Goal: Use online tool/utility: Utilize a website feature to perform a specific function

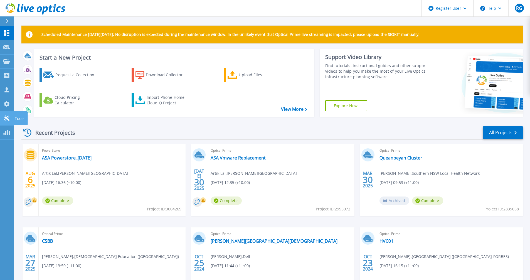
click at [9, 118] on icon at bounding box center [6, 117] width 7 height 5
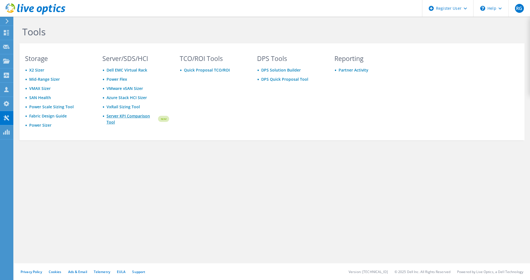
click at [133, 118] on link "Server KPI Comparison Tool" at bounding box center [131, 119] width 51 height 12
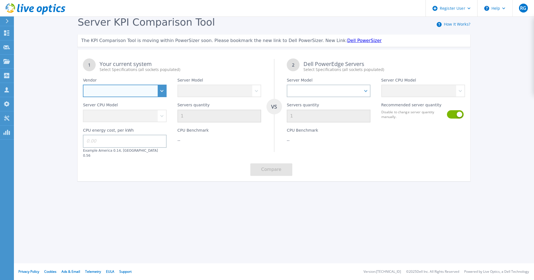
click at [163, 90] on select "Dell HPE Lenovo Supermicro" at bounding box center [125, 91] width 84 height 13
select select "Dell"
click at [83, 85] on select "Dell HPE Lenovo Supermicro" at bounding box center [125, 91] width 84 height 13
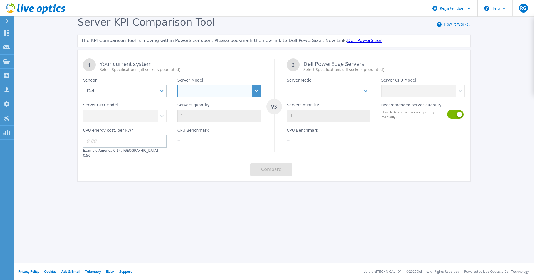
click at [259, 89] on select "PowerEdge C6520 PowerEdge C6525 PowerEdge HS5610 PowerEdge HS5620 PowerEdge R24…" at bounding box center [219, 91] width 84 height 13
select select "PowerEdge R740"
click at [177, 85] on select "PowerEdge C6520 PowerEdge C6525 PowerEdge HS5610 PowerEdge HS5620 PowerEdge R24…" at bounding box center [219, 91] width 84 height 13
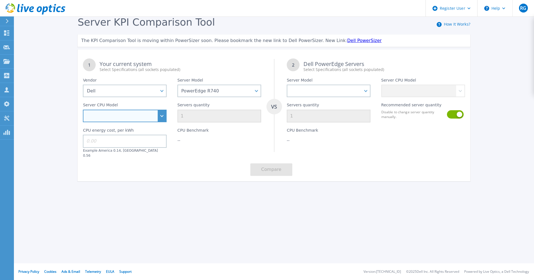
click at [161, 118] on select "Intel Xeon Silver 4108 1.8GHz Intel Xeon Silver 4214 2.2GHz Intel Xeon Silver 4…" at bounding box center [125, 116] width 84 height 13
select select "334141"
click at [83, 110] on select "Intel Xeon Silver 4108 1.8GHz Intel Xeon Silver 4214 2.2GHz Intel Xeon Silver 4…" at bounding box center [125, 116] width 84 height 13
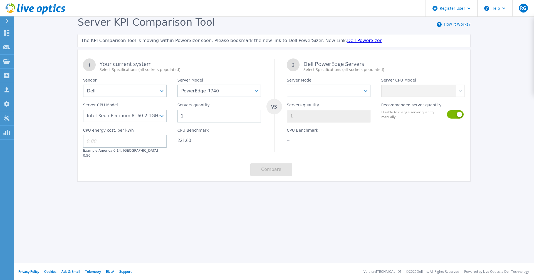
click at [114, 140] on input at bounding box center [125, 141] width 84 height 13
type input "0.37"
click at [366, 89] on select "PowerEdge C6520 PowerEdge C6525 PowerEdge HS5610 PowerEdge HS5620 PowerEdge R24…" at bounding box center [329, 91] width 84 height 13
select select "PowerEdge R770"
click at [287, 85] on select "PowerEdge C6520 PowerEdge C6525 PowerEdge HS5610 PowerEdge HS5620 PowerEdge R24…" at bounding box center [329, 91] width 84 height 13
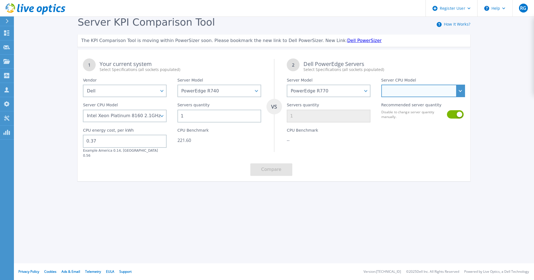
click at [459, 90] on select "Intel Xeon 6766E 1.9GHz Intel Xeon 6517P 3.2GHz Intel Xeon 6530P 2.3GHz Intel X…" at bounding box center [423, 91] width 84 height 13
click at [459, 89] on select "Intel Xeon 6766E 1.9GHz Intel Xeon 6517P 3.2GHz Intel Xeon 6530P 2.3GHz Intel X…" at bounding box center [423, 91] width 84 height 13
select select "337351"
click at [381, 85] on select "Intel Xeon 6766E 1.9GHz Intel Xeon 6517P 3.2GHz Intel Xeon 6530P 2.3GHz Intel X…" at bounding box center [423, 91] width 84 height 13
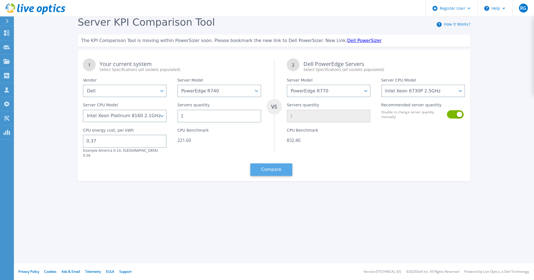
click at [280, 165] on button "Compare" at bounding box center [271, 169] width 42 height 13
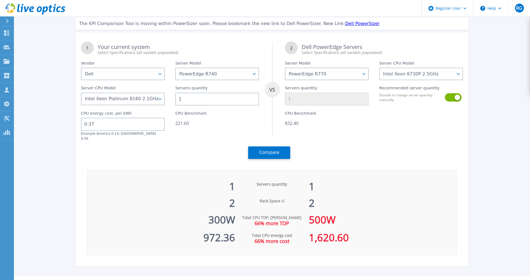
scroll to position [26, 0]
